Goal: Task Accomplishment & Management: Manage account settings

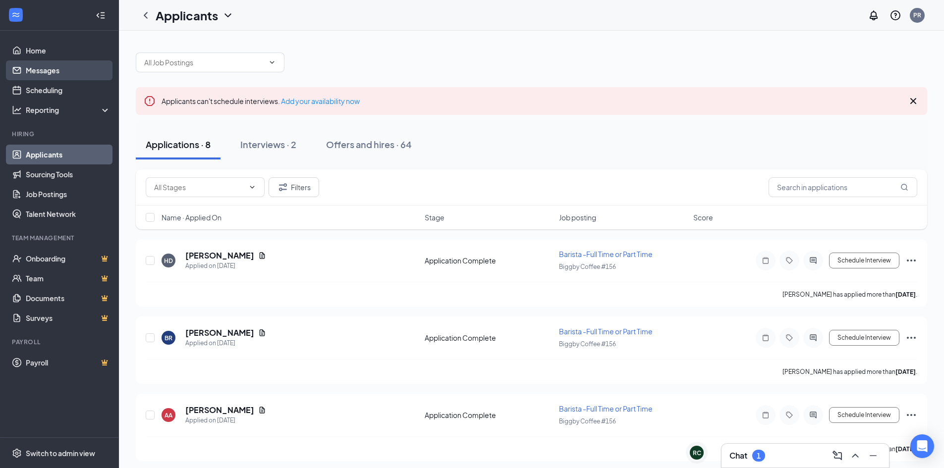
click at [62, 71] on link "Messages" at bounding box center [68, 70] width 85 height 20
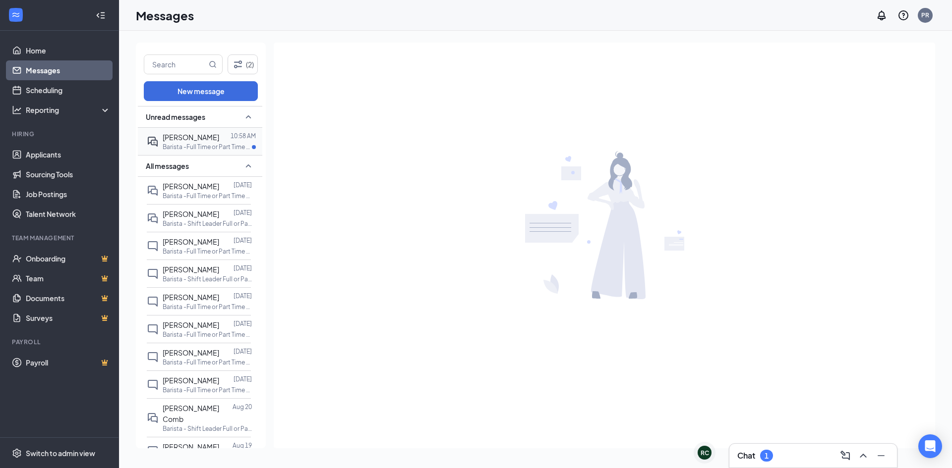
click at [193, 133] on span "[PERSON_NAME]" at bounding box center [191, 137] width 57 height 9
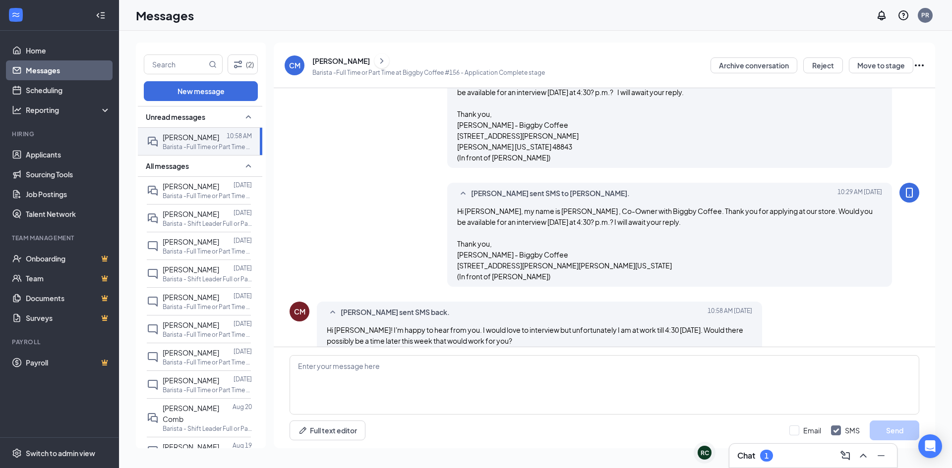
scroll to position [160, 0]
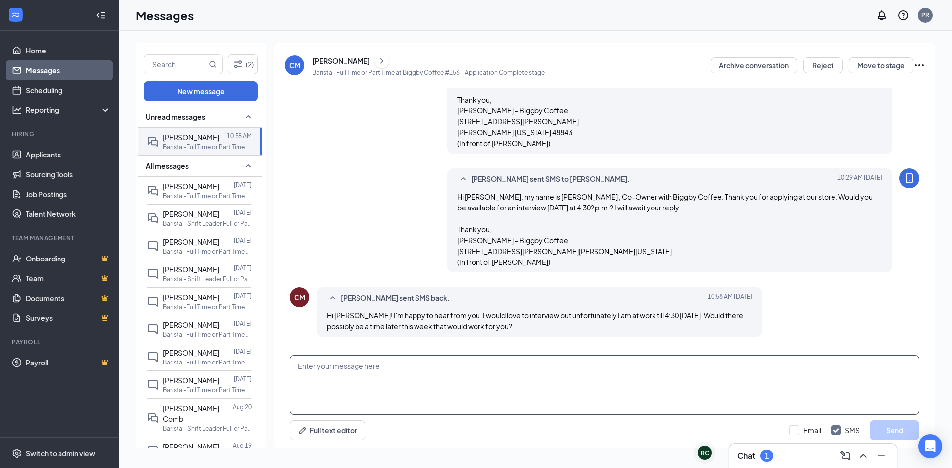
click at [430, 366] on textarea at bounding box center [603, 384] width 629 height 59
type textarea "I could also make [DATE] or [DATE] work at 3:30 or 4:00 pm. Tx, Phil- Biggby Co…"
click at [804, 433] on input "Email" at bounding box center [805, 431] width 32 height 10
checkbox input "true"
click at [886, 431] on button "Send" at bounding box center [894, 431] width 50 height 20
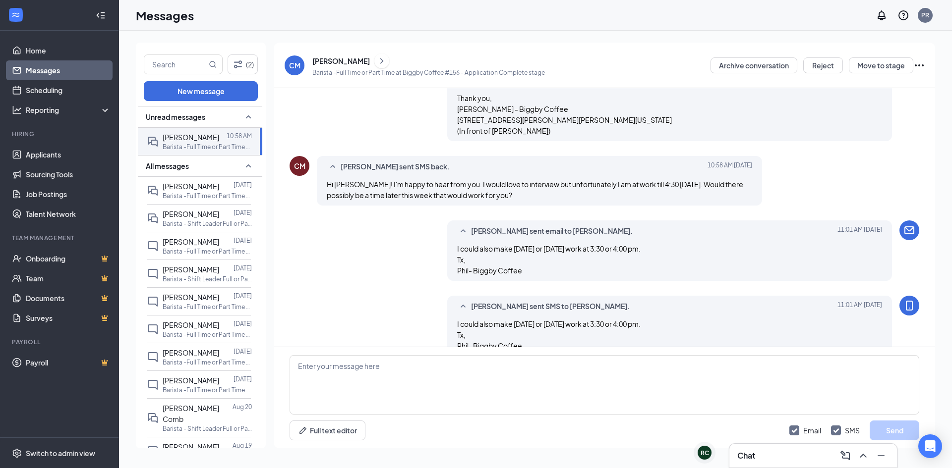
scroll to position [310, 0]
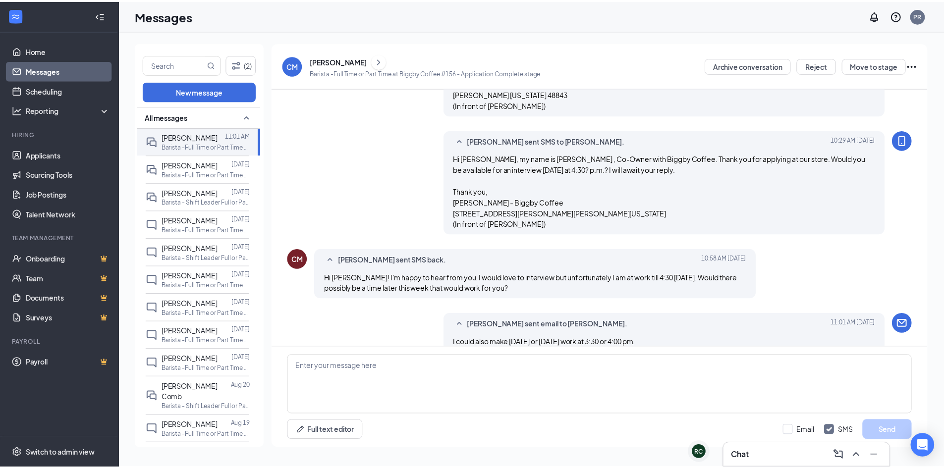
scroll to position [310, 0]
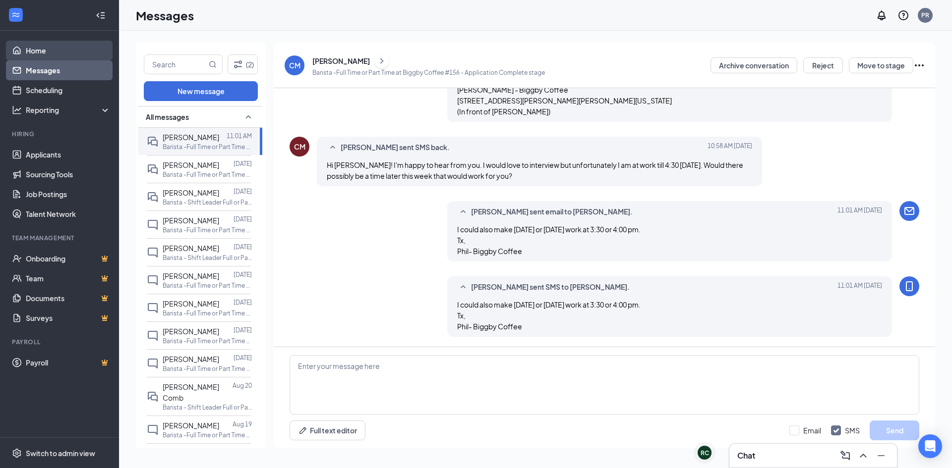
click at [47, 50] on link "Home" at bounding box center [68, 51] width 85 height 20
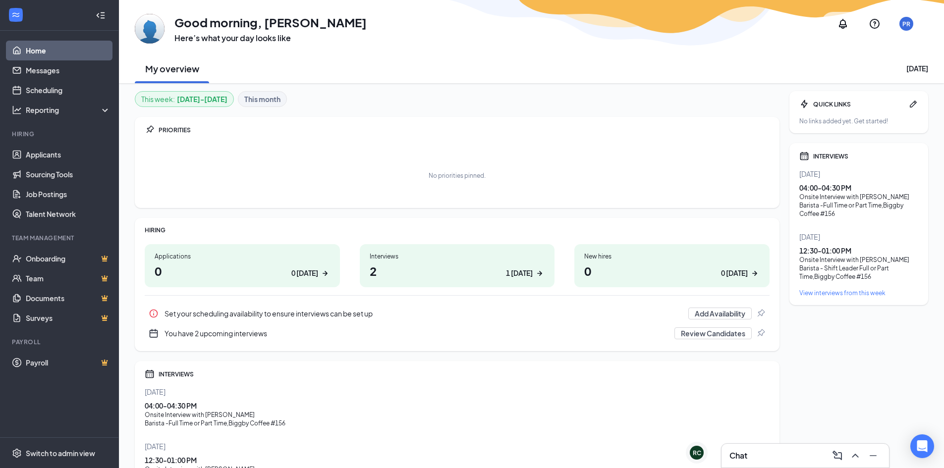
click at [39, 51] on link "Home" at bounding box center [68, 51] width 85 height 20
click at [35, 64] on link "Messages" at bounding box center [68, 70] width 85 height 20
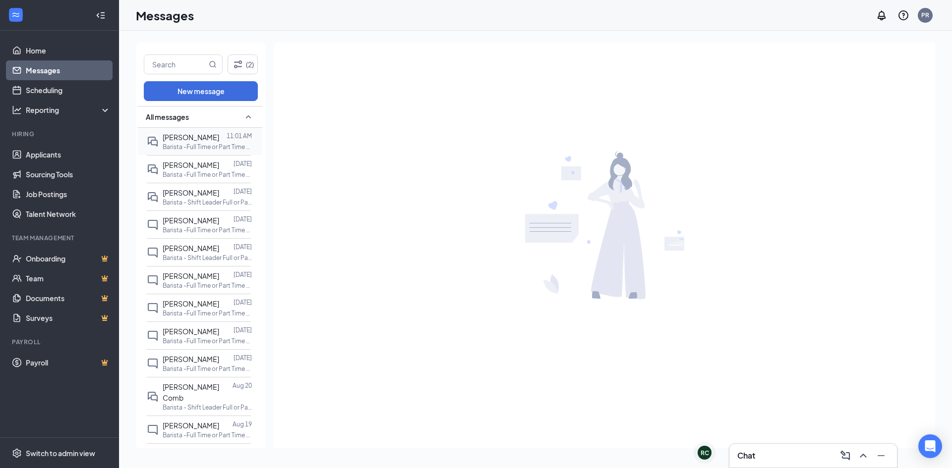
click at [183, 141] on span "[PERSON_NAME]" at bounding box center [191, 137] width 57 height 9
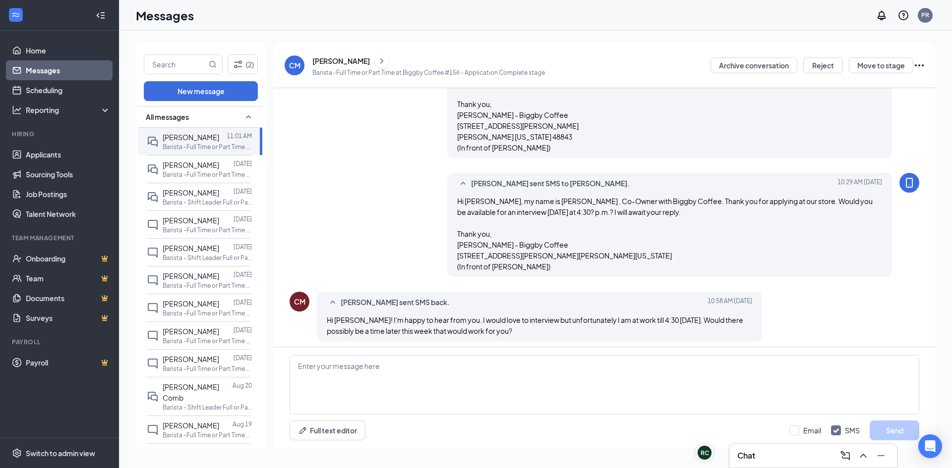
scroll to position [310, 0]
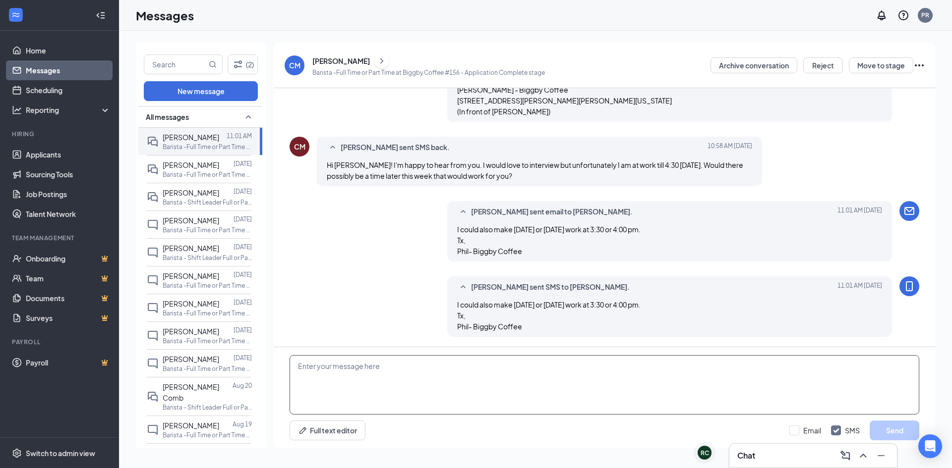
click at [531, 374] on textarea at bounding box center [603, 384] width 629 height 59
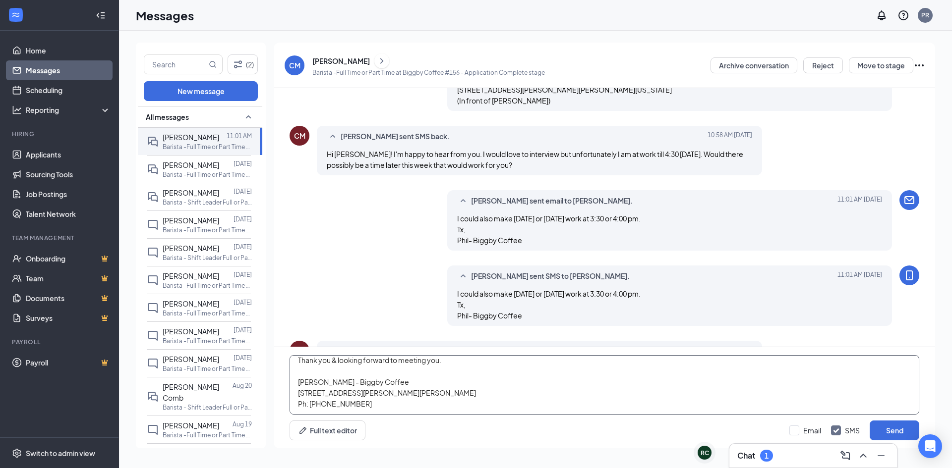
scroll to position [0, 0]
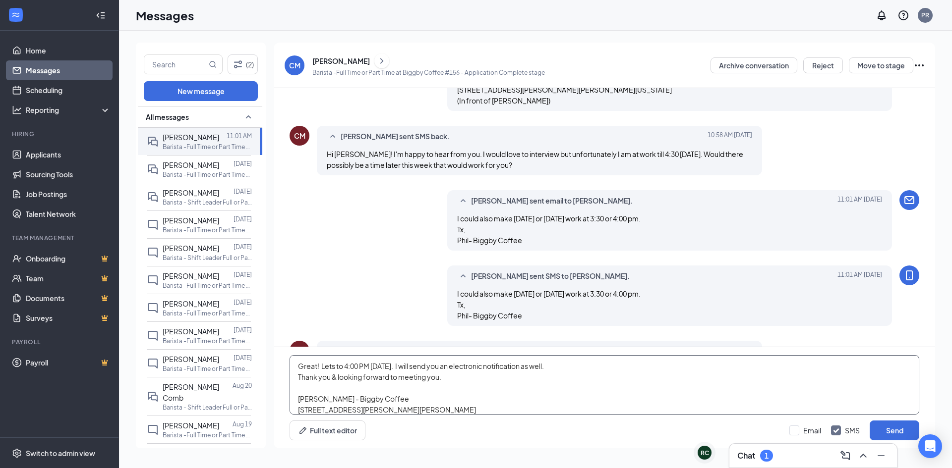
click at [497, 389] on textarea "Great! Lets to 4:00 PM [DATE]. I will send you an electronic notification as we…" at bounding box center [603, 384] width 629 height 59
type textarea "Great! Lets to 4:00 PM [DATE]. I will send you an electronic notification as we…"
click at [796, 432] on input "Email" at bounding box center [805, 431] width 32 height 10
checkbox input "true"
click at [897, 430] on button "Send" at bounding box center [894, 431] width 50 height 20
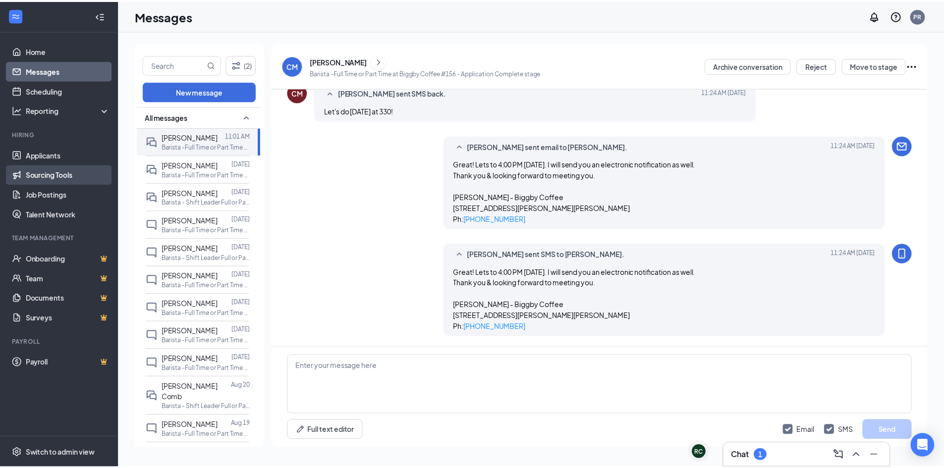
scroll to position [602, 0]
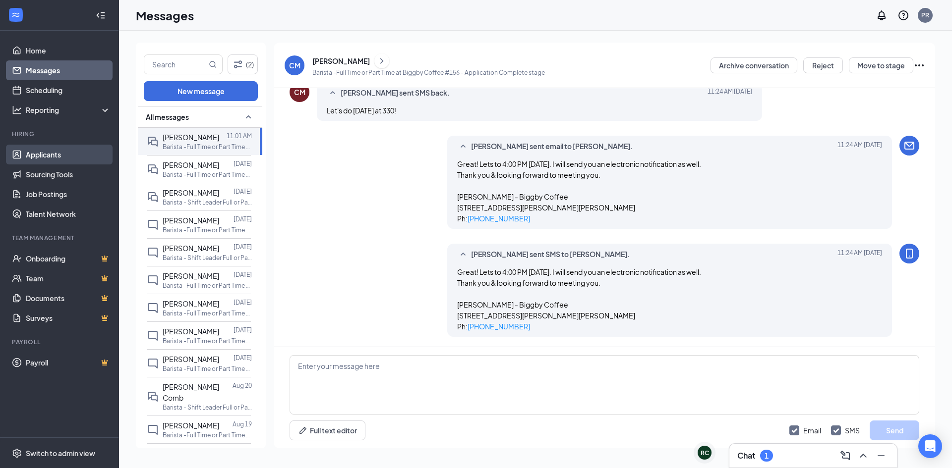
click at [45, 156] on link "Applicants" at bounding box center [68, 155] width 85 height 20
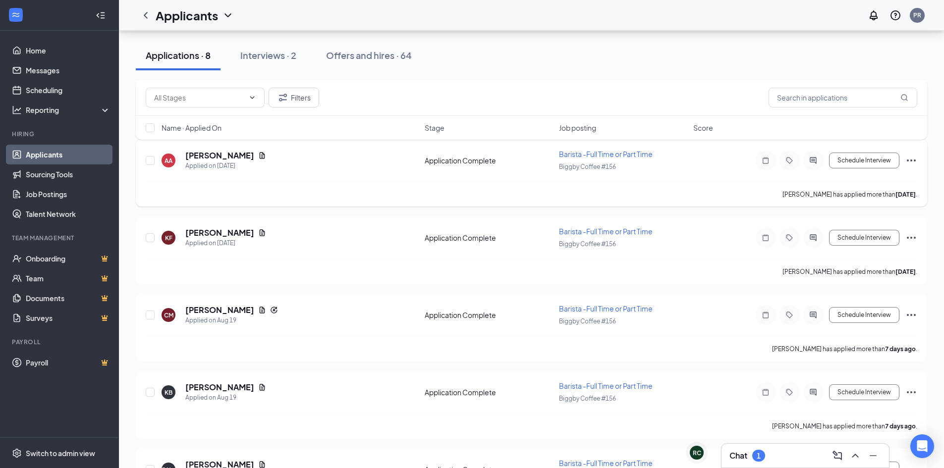
scroll to position [347, 0]
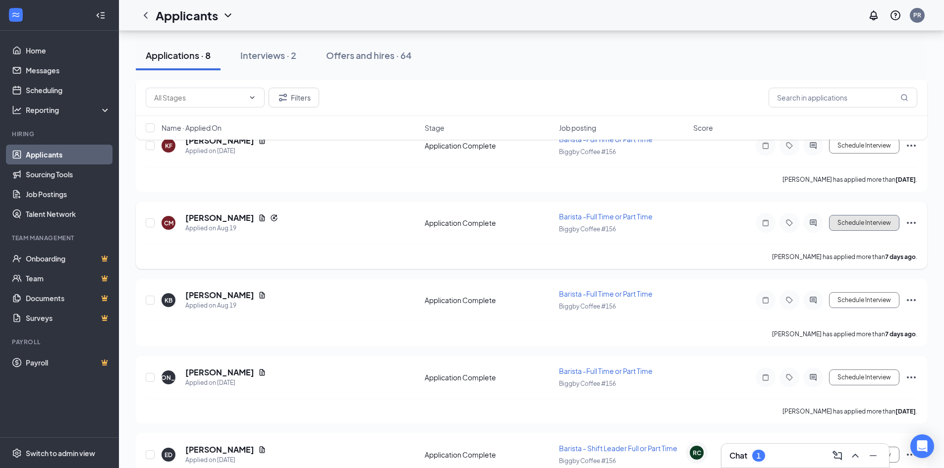
click at [884, 222] on button "Schedule Interview" at bounding box center [864, 223] width 70 height 16
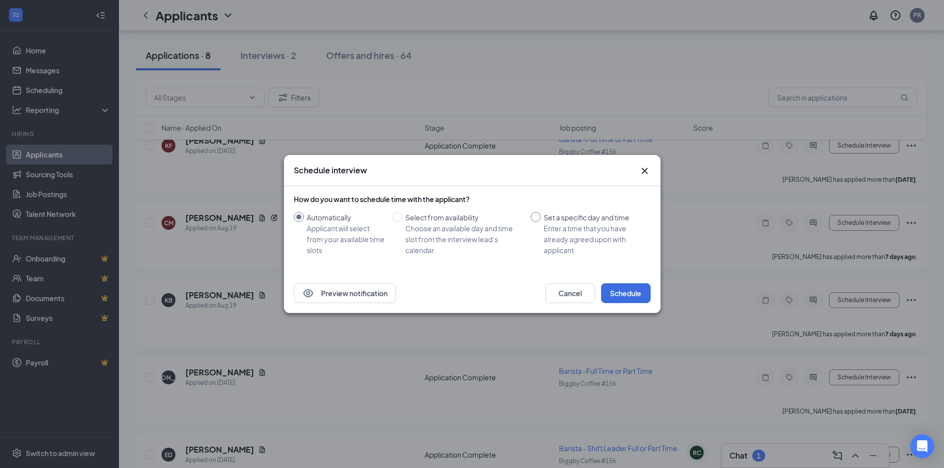
click at [538, 217] on input "Set a specific day and time Enter a time that you have already agreed upon with…" at bounding box center [536, 217] width 10 height 10
radio input "true"
radio input "false"
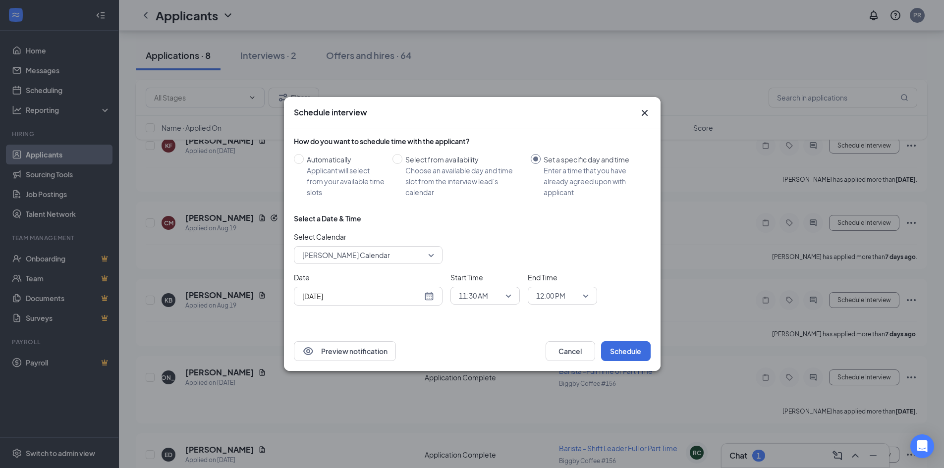
click at [424, 296] on div "[DATE]" at bounding box center [368, 296] width 132 height 11
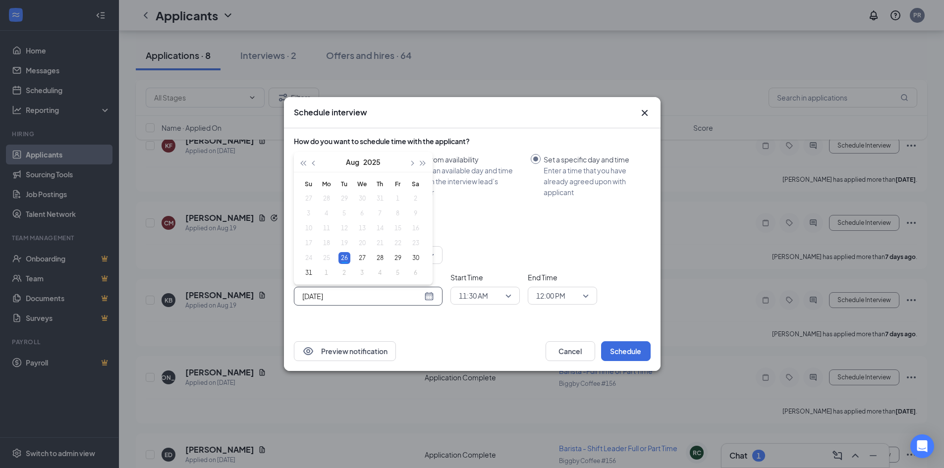
click at [428, 297] on div "[DATE]" at bounding box center [368, 296] width 132 height 11
type input "[DATE]"
click at [385, 257] on div "28" at bounding box center [380, 258] width 12 height 12
click at [497, 295] on span "11:30 AM" at bounding box center [481, 295] width 44 height 15
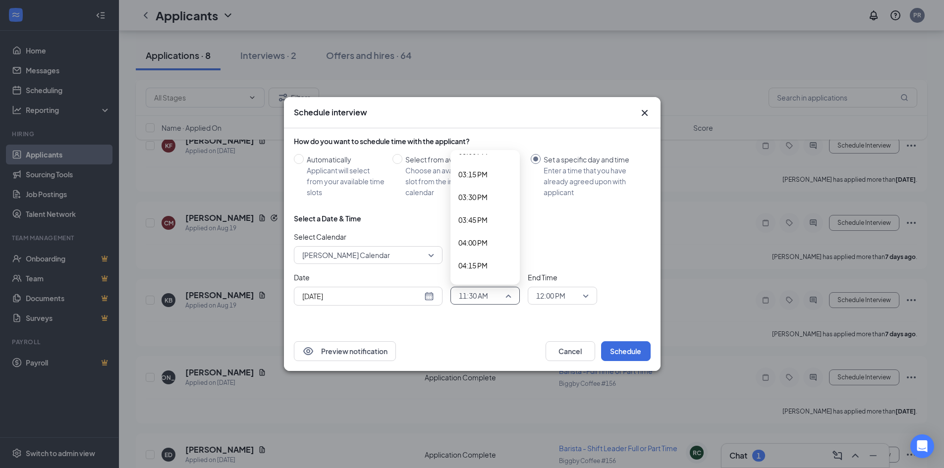
scroll to position [1393, 0]
click at [494, 232] on span "04:00 PM" at bounding box center [485, 232] width 54 height 11
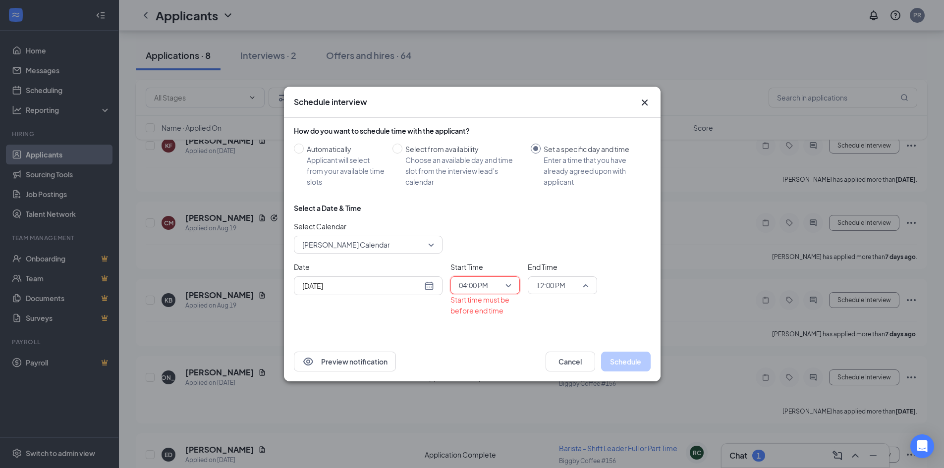
click at [590, 287] on div "12:00 PM" at bounding box center [562, 286] width 69 height 18
click at [564, 162] on span "04:30 PM" at bounding box center [550, 161] width 29 height 11
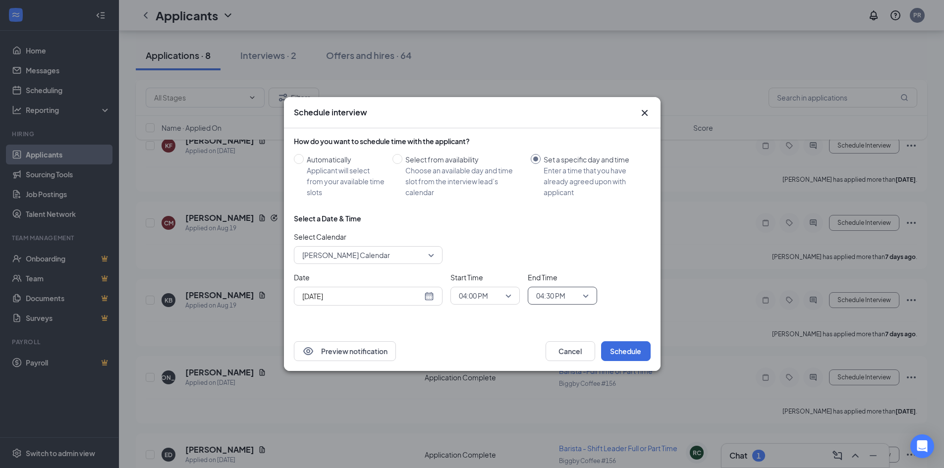
click at [431, 297] on div "[DATE]" at bounding box center [368, 296] width 132 height 11
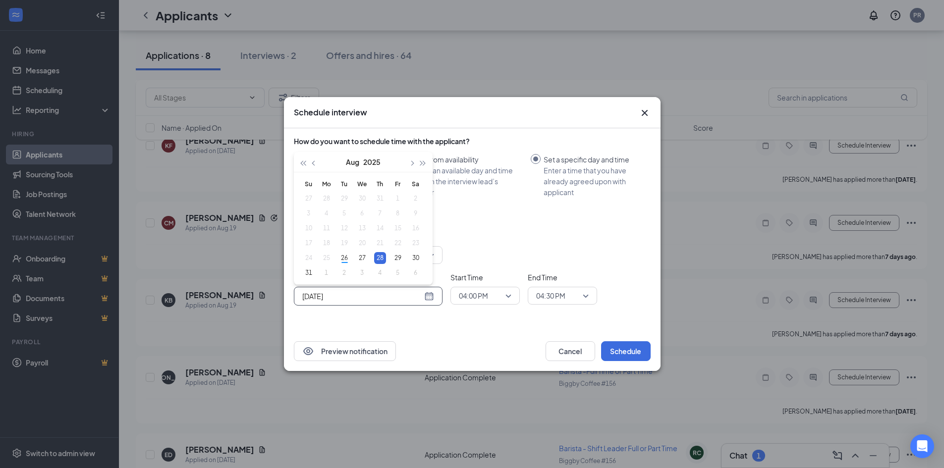
click at [431, 335] on div "Preview notification Cancel Schedule" at bounding box center [472, 352] width 377 height 40
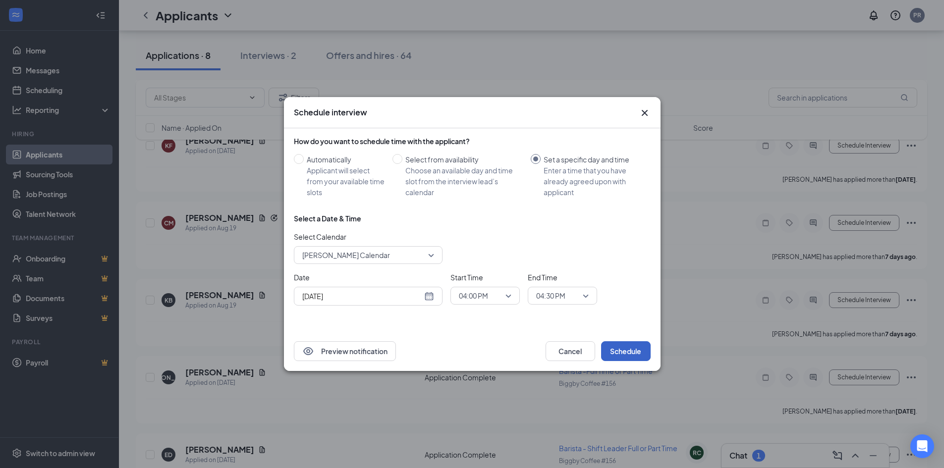
click at [618, 347] on button "Schedule" at bounding box center [626, 351] width 50 height 20
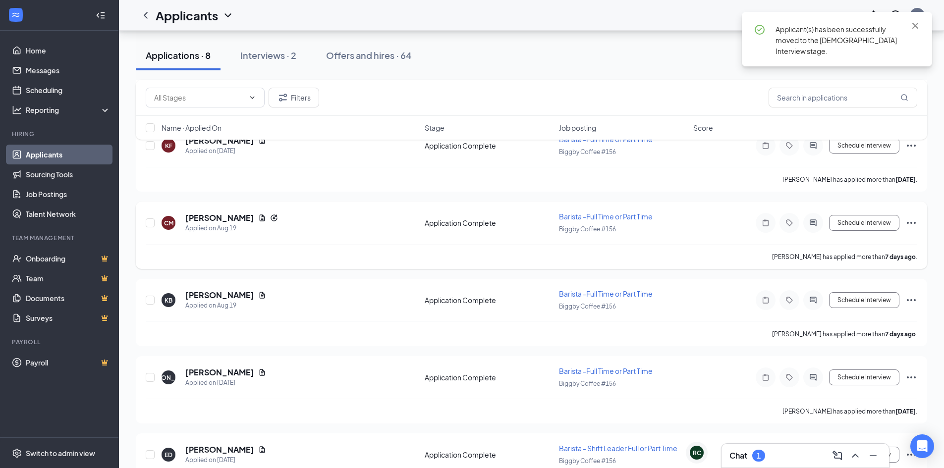
scroll to position [314, 0]
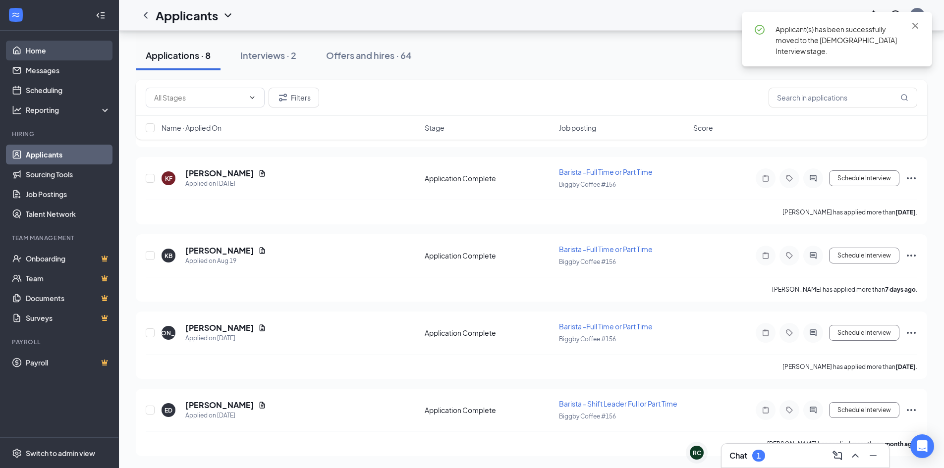
click at [39, 55] on link "Home" at bounding box center [68, 51] width 85 height 20
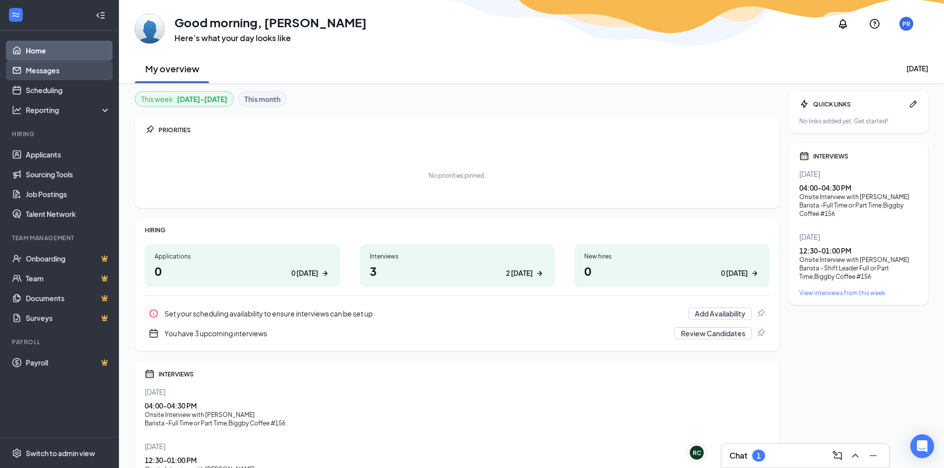
click at [36, 71] on link "Messages" at bounding box center [68, 70] width 85 height 20
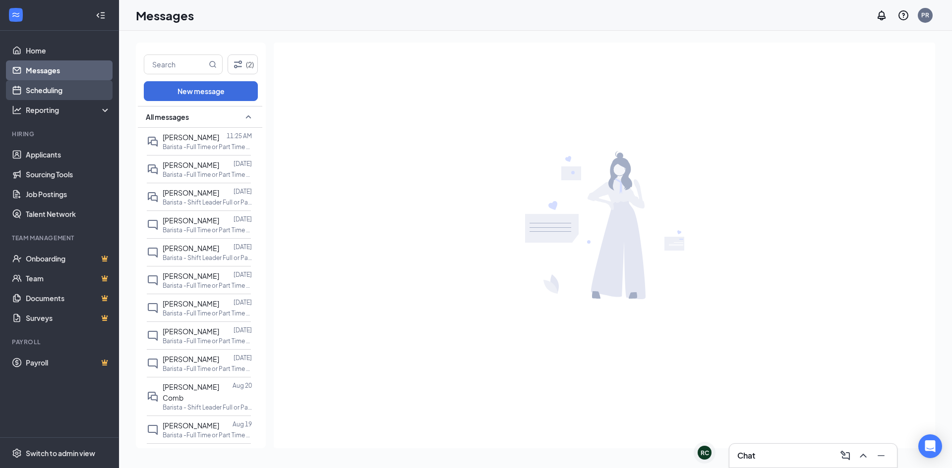
click at [41, 94] on link "Scheduling" at bounding box center [68, 90] width 85 height 20
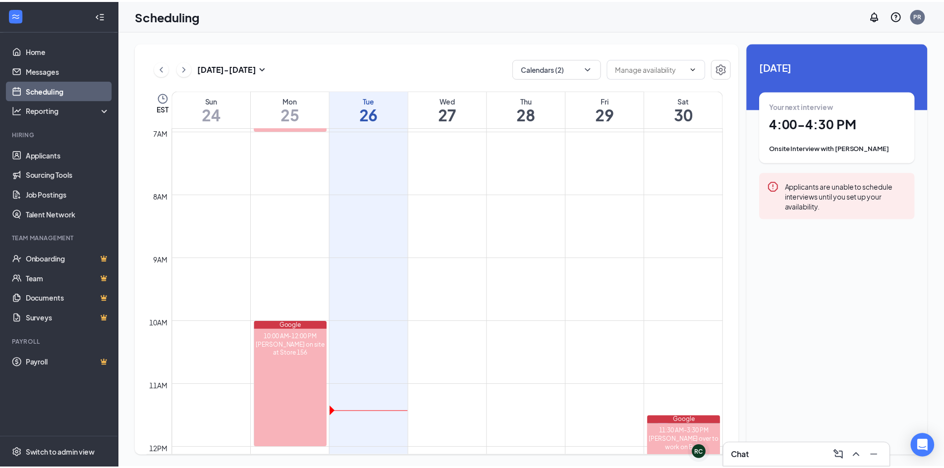
scroll to position [438, 0]
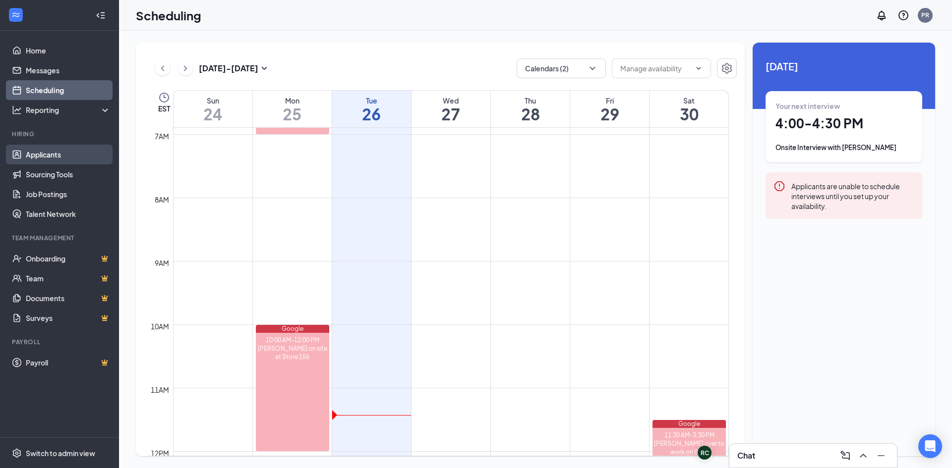
click at [33, 159] on link "Applicants" at bounding box center [68, 155] width 85 height 20
